Goal: Entertainment & Leisure: Consume media (video, audio)

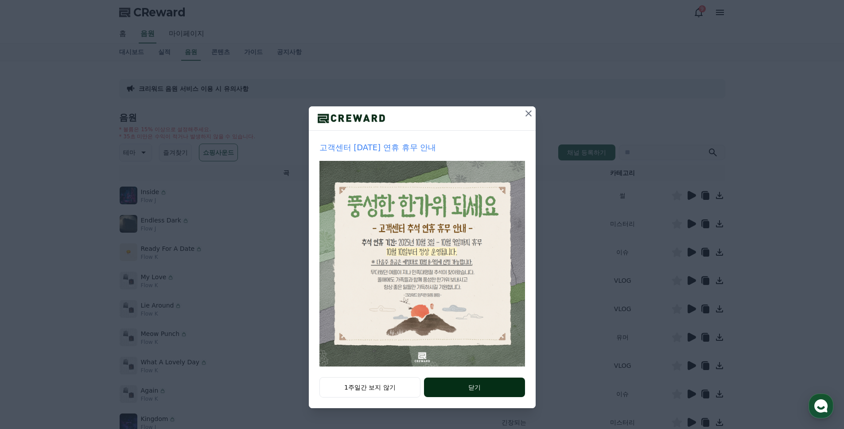
click at [475, 389] on button "닫기" at bounding box center [474, 386] width 101 height 19
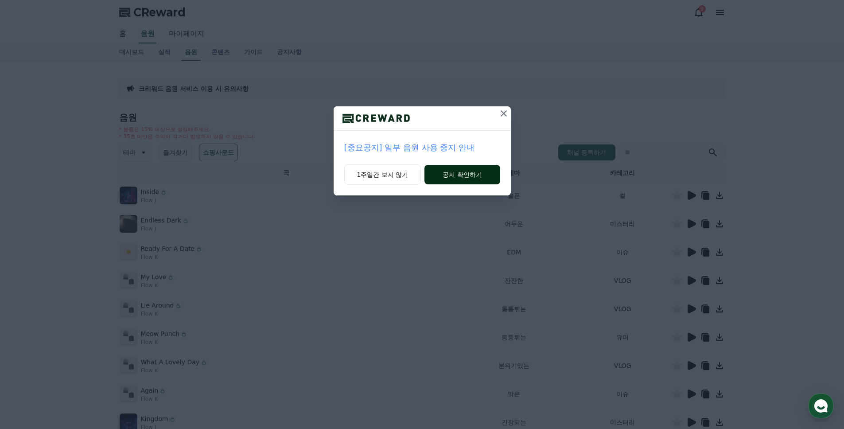
click at [458, 173] on button "공지 확인하기" at bounding box center [461, 174] width 75 height 19
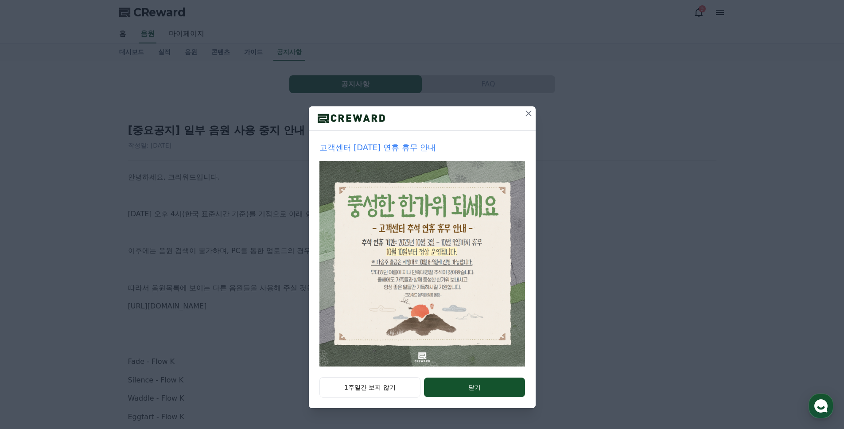
click at [530, 112] on icon at bounding box center [528, 113] width 6 height 6
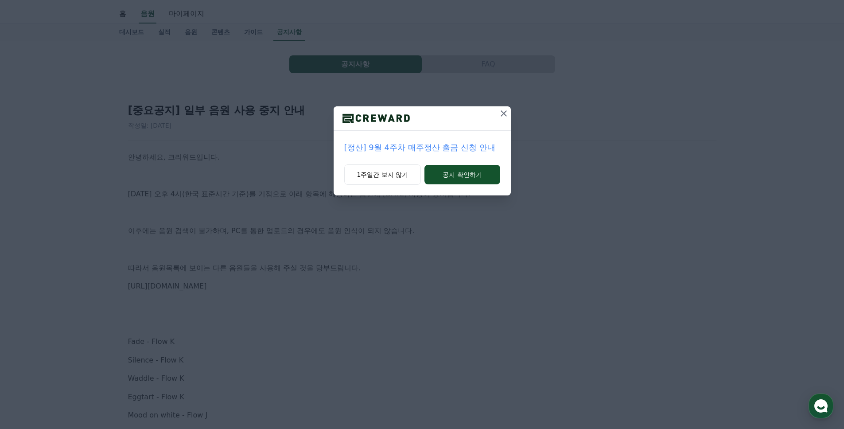
scroll to position [44, 0]
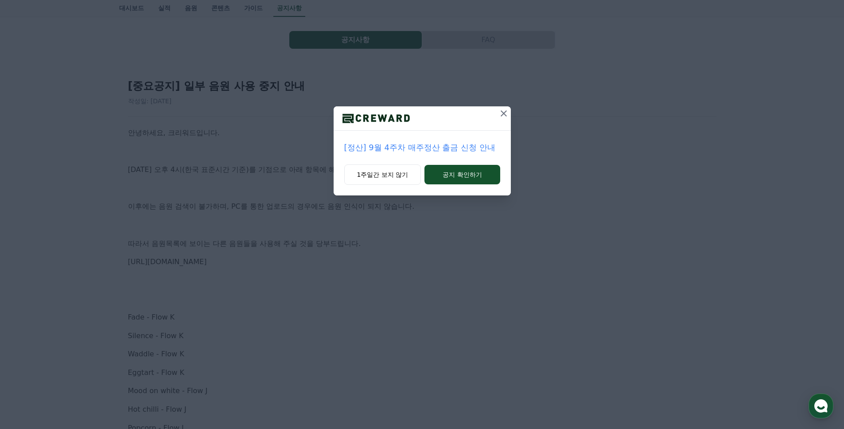
click at [503, 112] on icon at bounding box center [503, 113] width 11 height 11
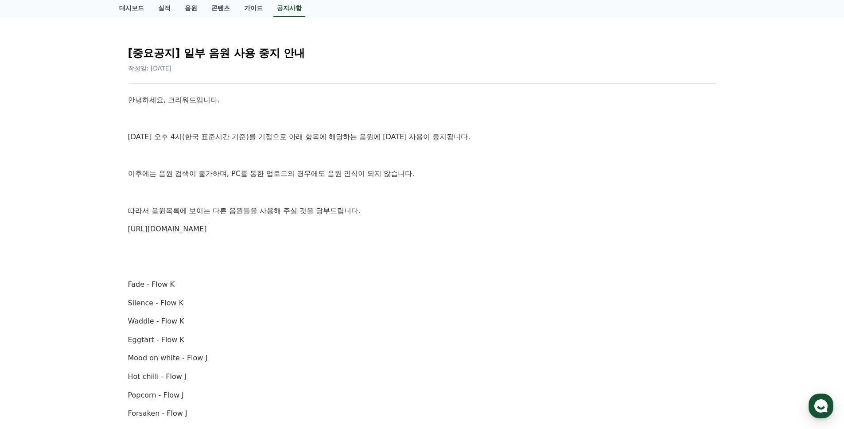
scroll to position [0, 0]
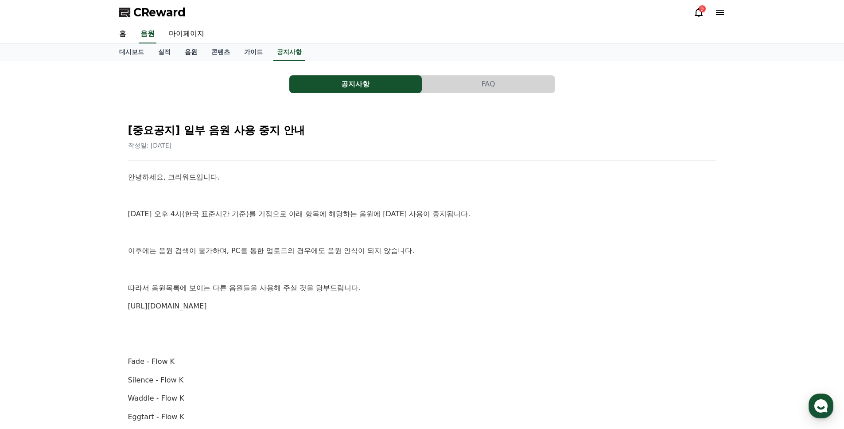
click at [193, 51] on link "음원" at bounding box center [191, 52] width 27 height 17
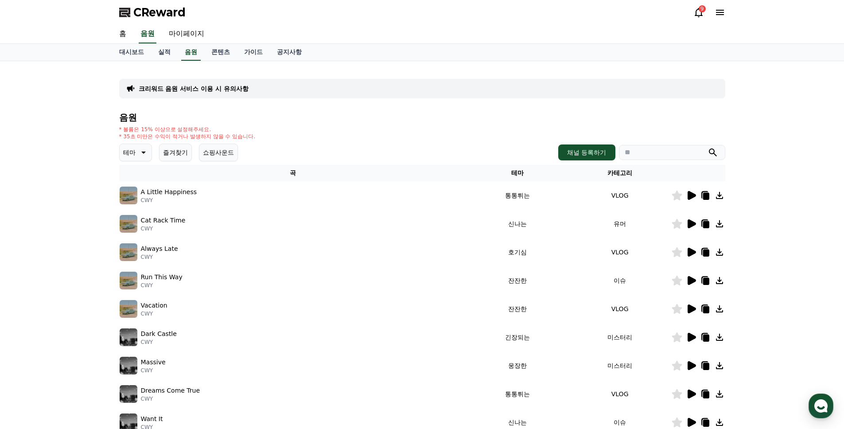
click at [692, 195] on icon at bounding box center [691, 195] width 8 height 9
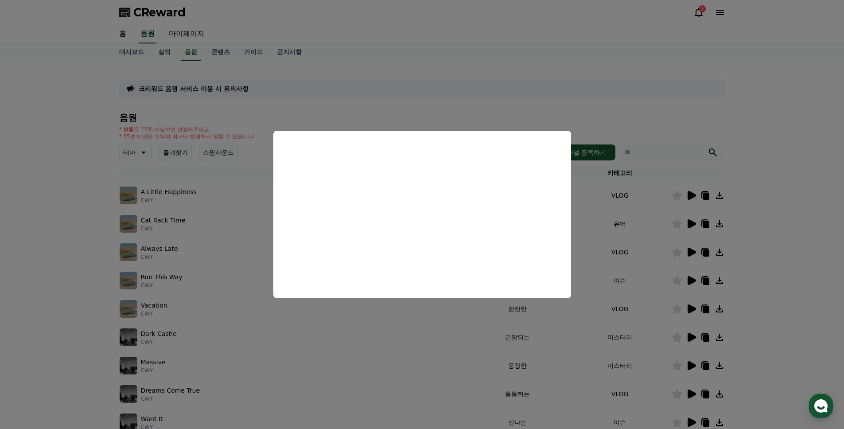
click at [786, 155] on button "close modal" at bounding box center [422, 214] width 844 height 429
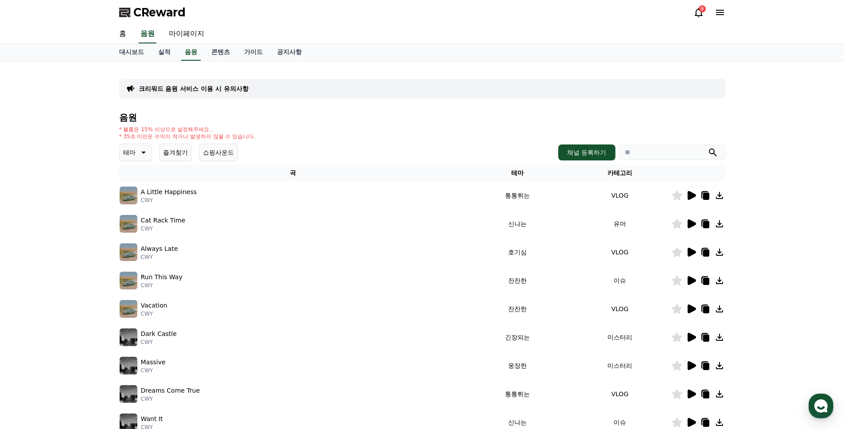
click at [691, 277] on icon at bounding box center [691, 280] width 11 height 11
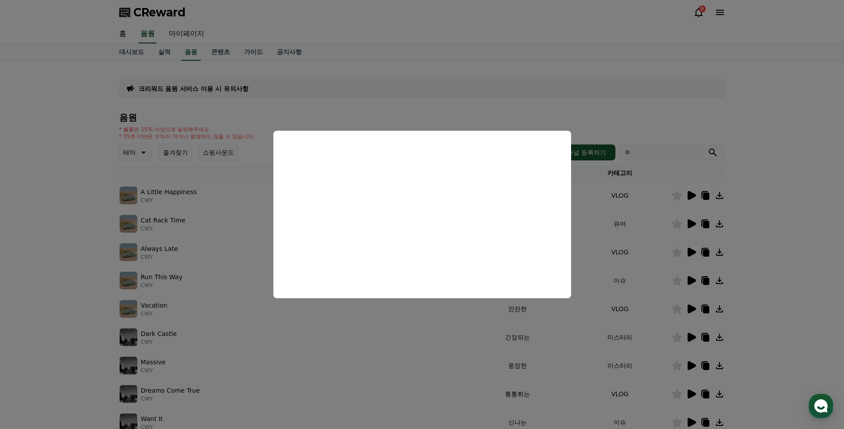
click at [777, 258] on button "close modal" at bounding box center [422, 214] width 844 height 429
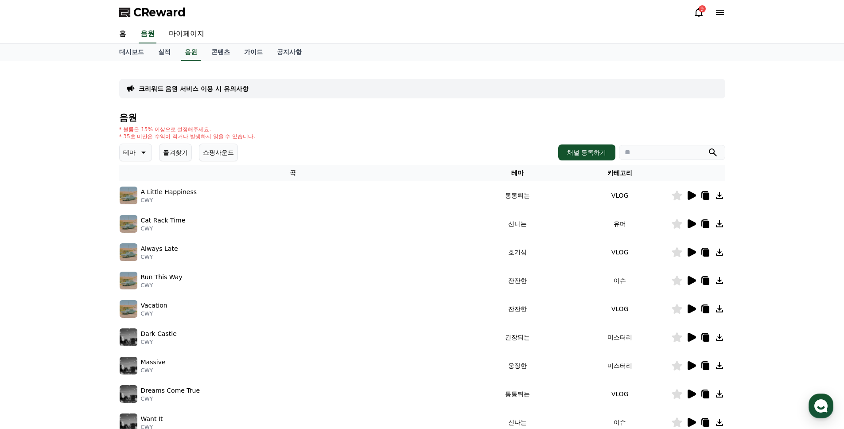
click at [690, 333] on icon at bounding box center [691, 337] width 11 height 11
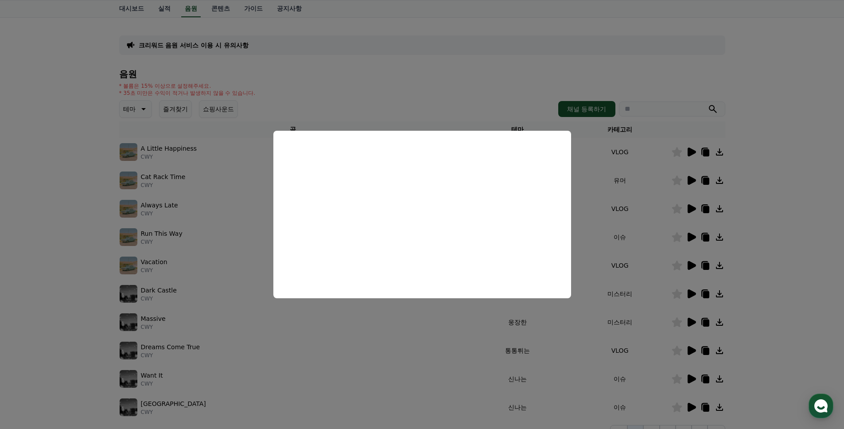
scroll to position [44, 0]
click at [786, 279] on button "close modal" at bounding box center [422, 214] width 844 height 429
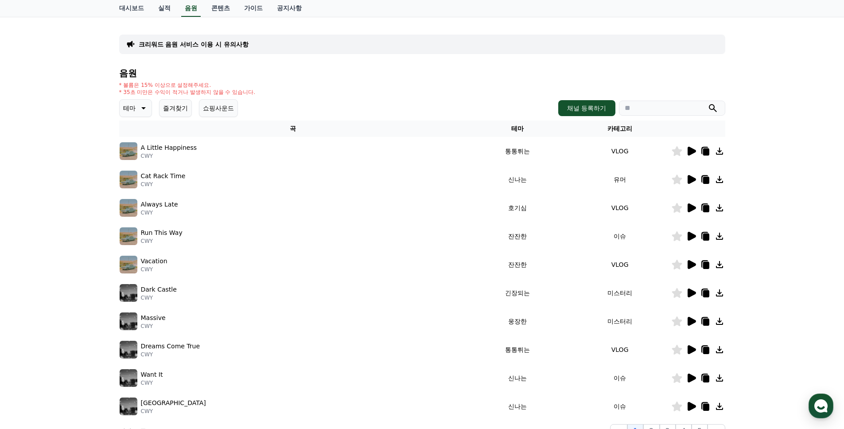
click at [692, 377] on icon at bounding box center [691, 377] width 8 height 9
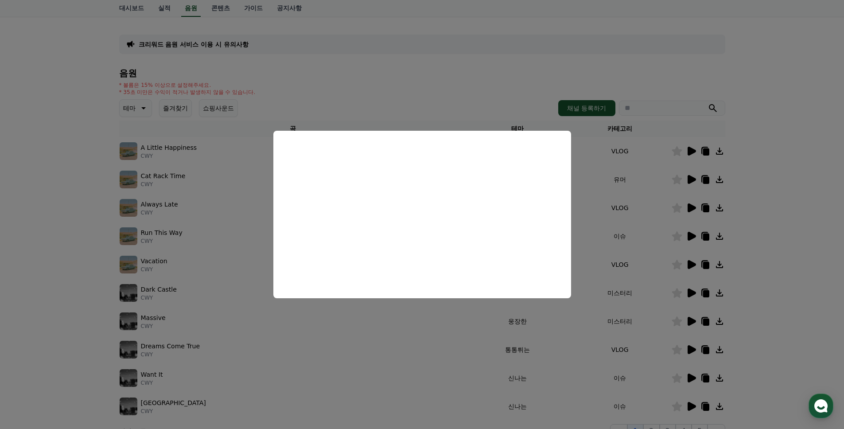
click at [689, 404] on button "close modal" at bounding box center [422, 214] width 844 height 429
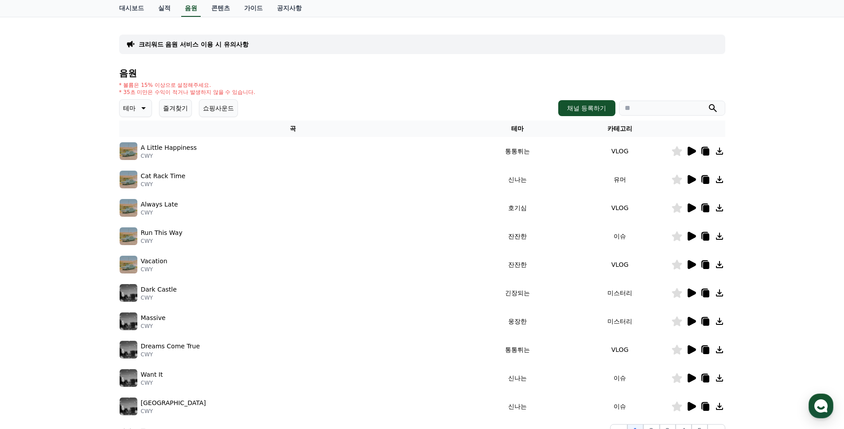
click at [689, 406] on icon at bounding box center [691, 406] width 8 height 9
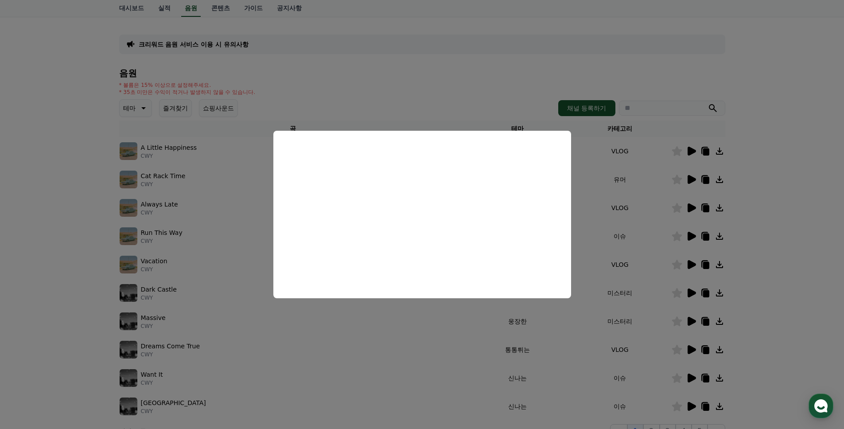
click at [786, 228] on button "close modal" at bounding box center [422, 214] width 844 height 429
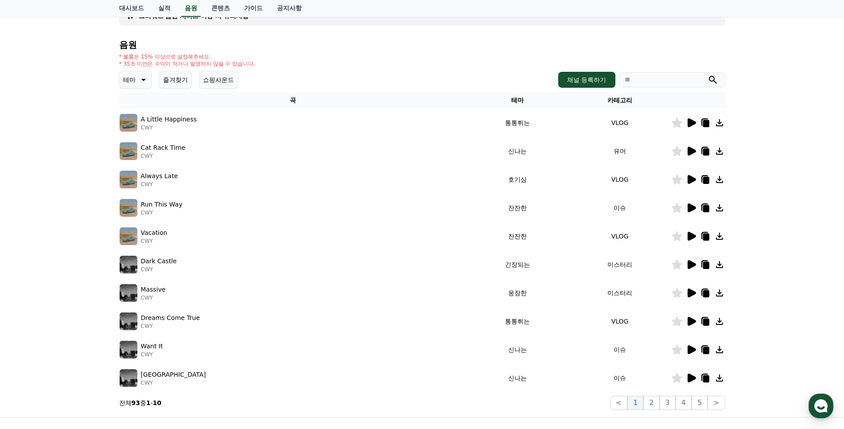
scroll to position [171, 0]
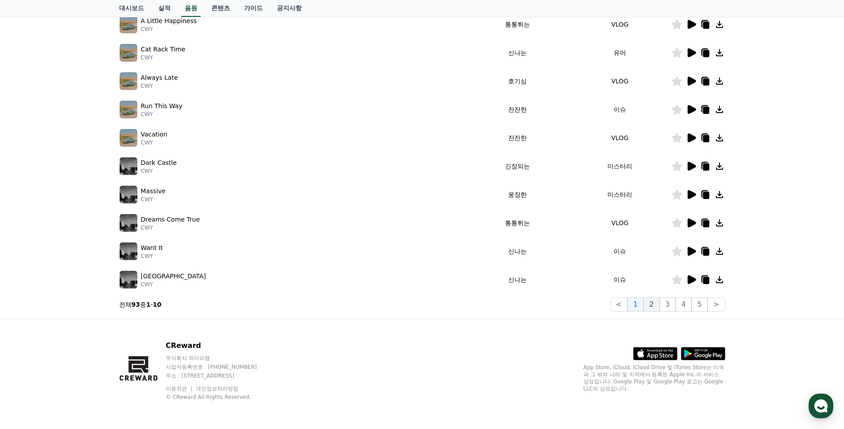
click at [655, 306] on button "2" at bounding box center [651, 304] width 16 height 14
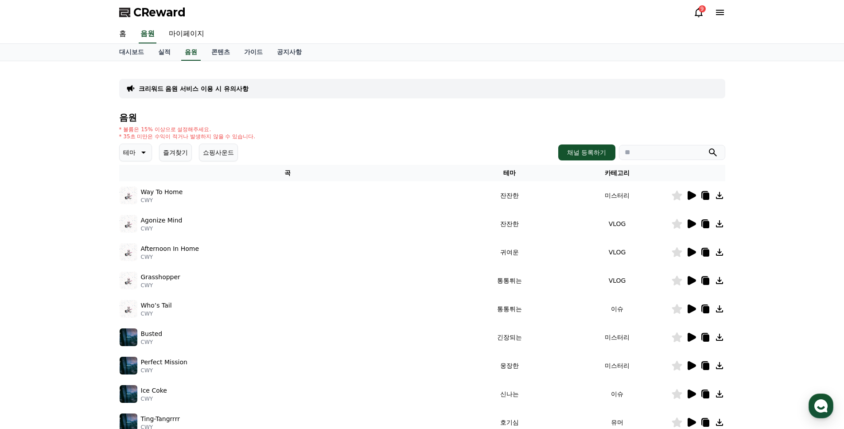
click at [146, 152] on icon at bounding box center [142, 152] width 11 height 11
click at [140, 222] on button "호기심" at bounding box center [133, 221] width 26 height 19
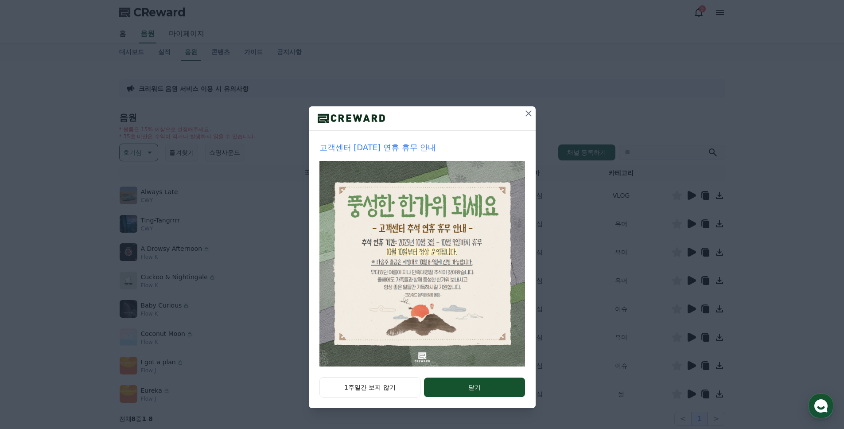
click at [531, 112] on icon at bounding box center [528, 113] width 11 height 11
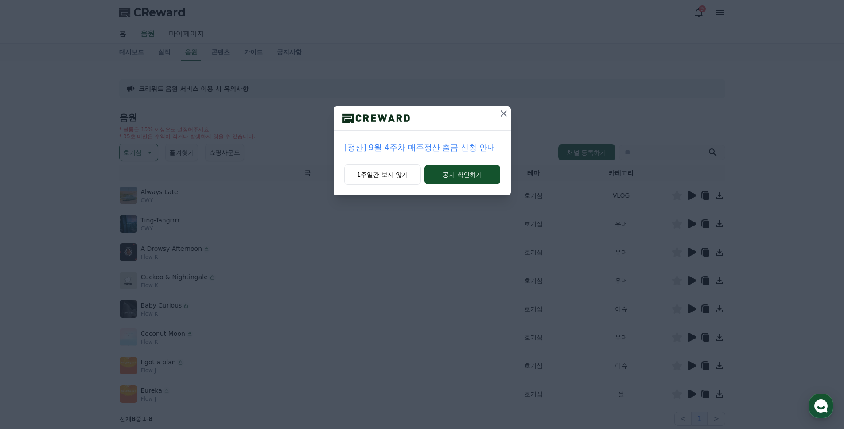
click at [504, 111] on icon at bounding box center [503, 113] width 11 height 11
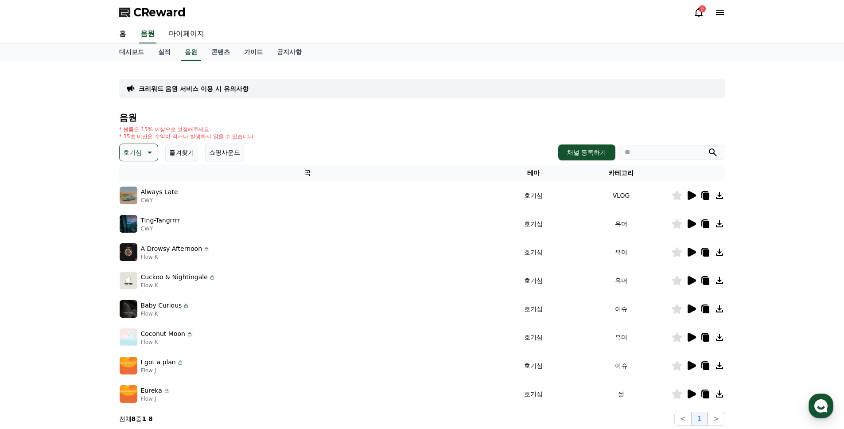
click at [688, 224] on icon at bounding box center [691, 223] width 8 height 9
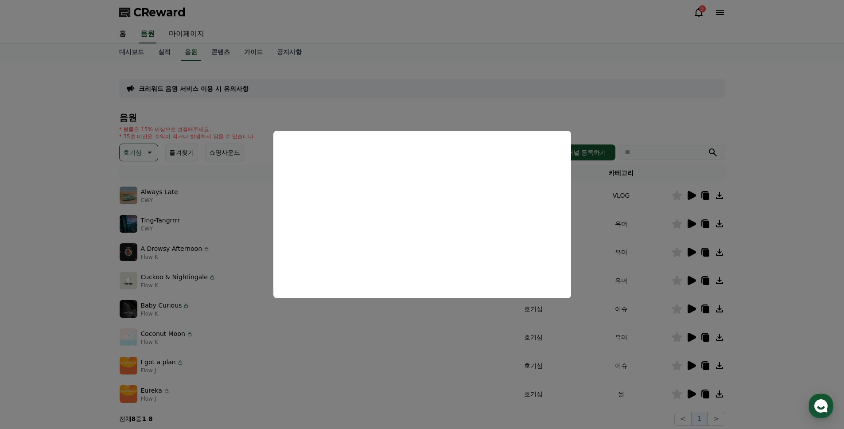
click at [693, 250] on button "close modal" at bounding box center [422, 214] width 844 height 429
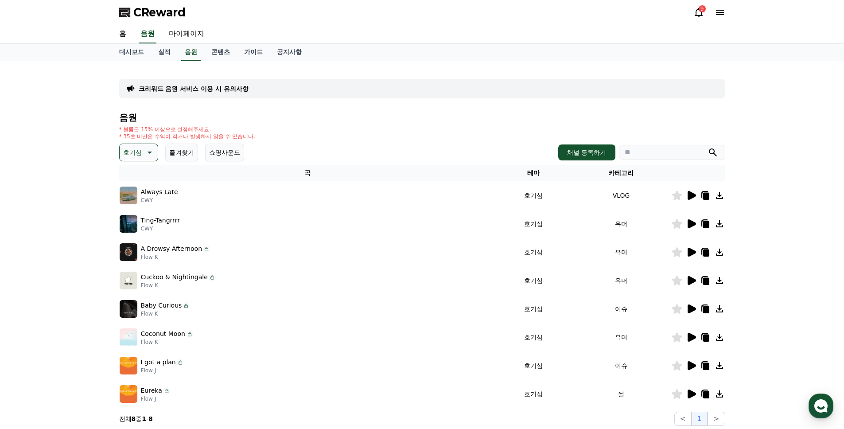
click at [692, 253] on icon at bounding box center [691, 252] width 8 height 9
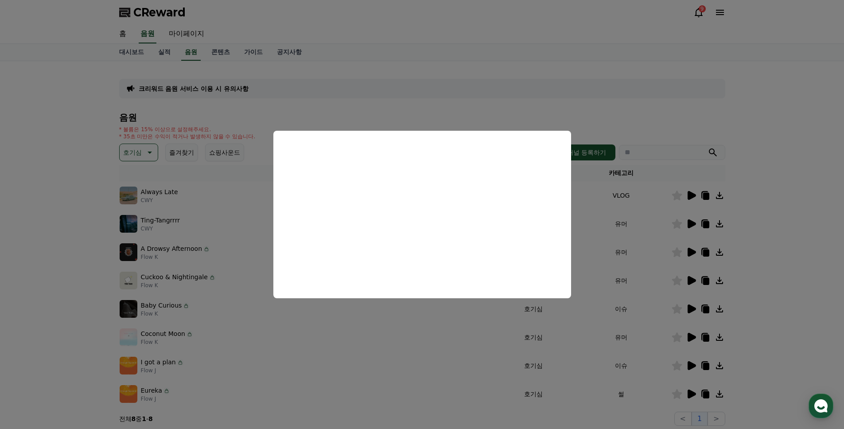
click at [691, 281] on button "close modal" at bounding box center [422, 214] width 844 height 429
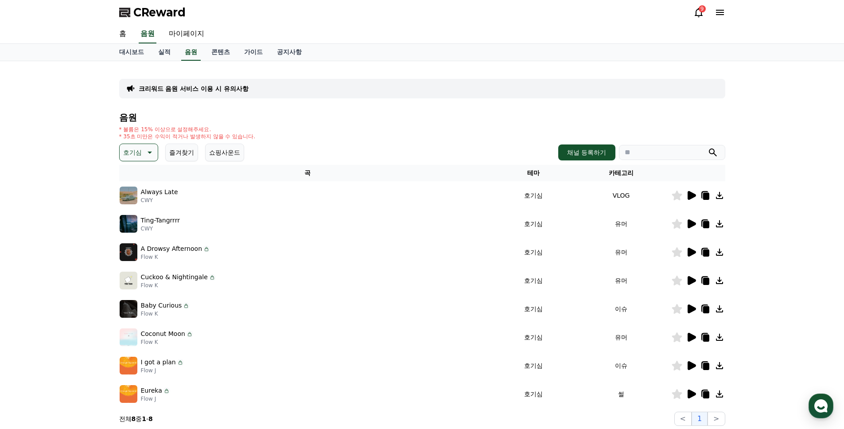
click at [690, 278] on icon at bounding box center [691, 280] width 8 height 9
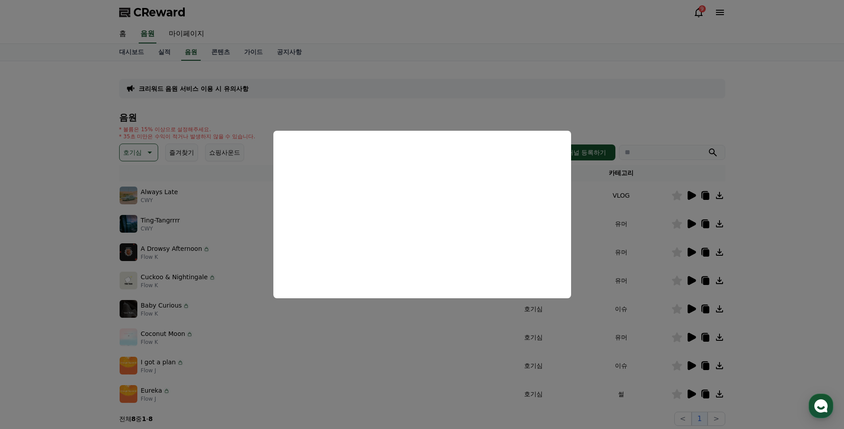
click at [692, 308] on button "close modal" at bounding box center [422, 214] width 844 height 429
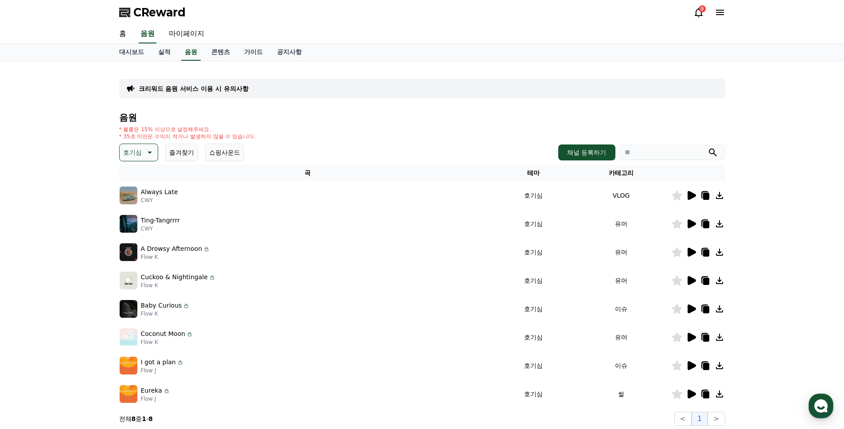
click at [690, 336] on icon at bounding box center [691, 337] width 8 height 9
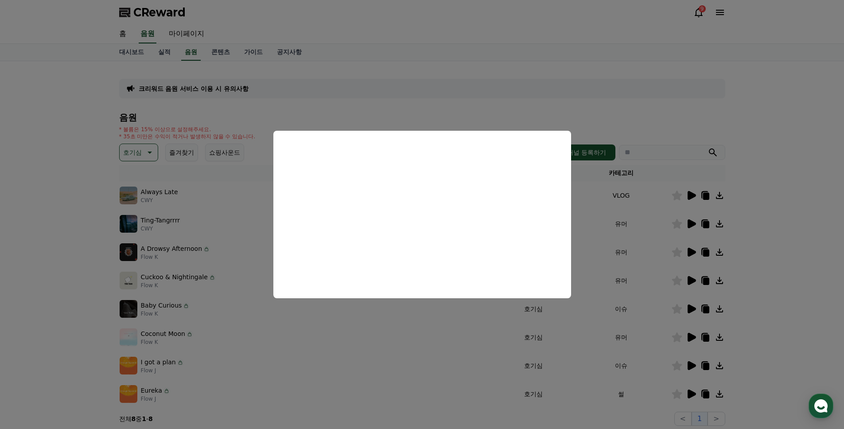
click at [780, 309] on button "close modal" at bounding box center [422, 214] width 844 height 429
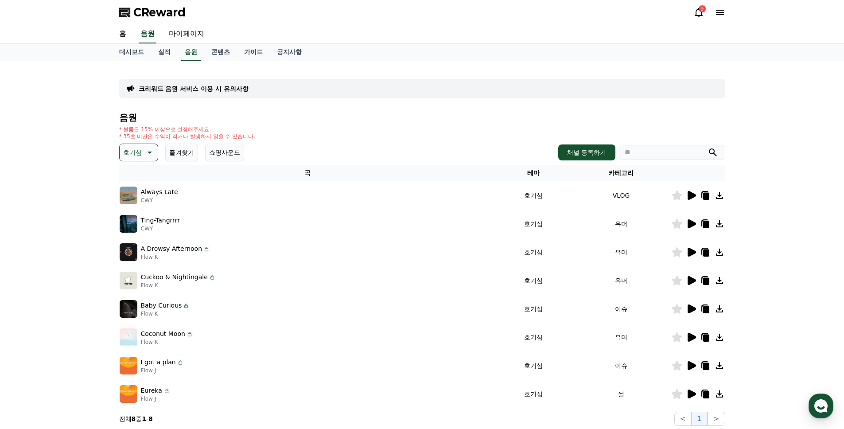
click at [706, 334] on icon at bounding box center [705, 337] width 6 height 7
